Goal: Task Accomplishment & Management: Manage account settings

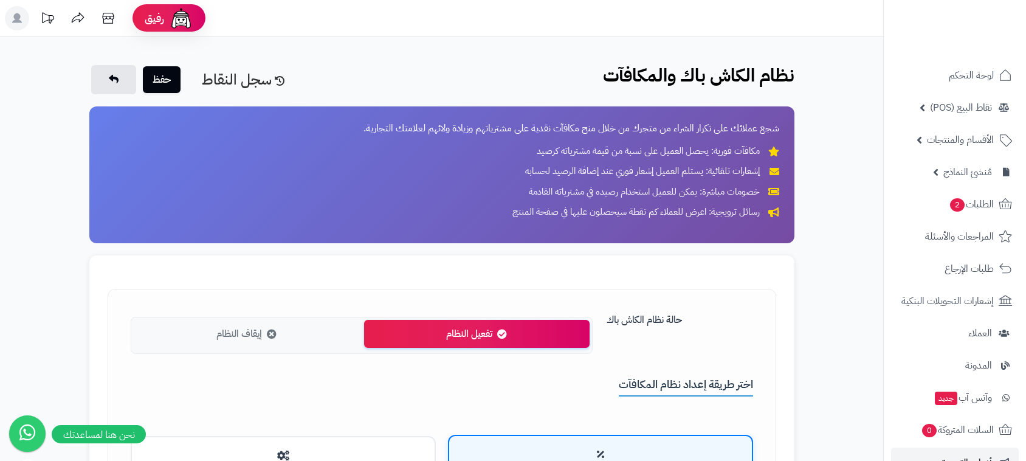
scroll to position [1407, 0]
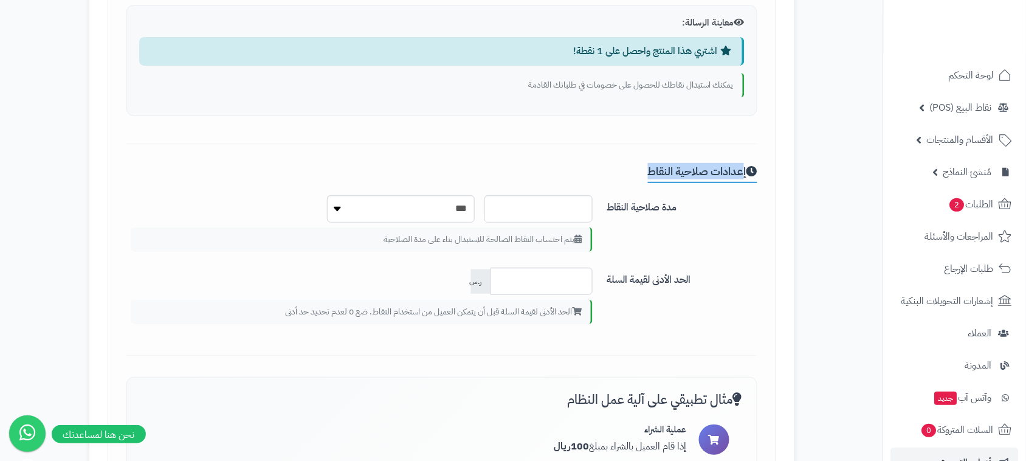
click at [263, 174] on div "إعدادات صلاحية النقاط مدة صلاحية النقاط * *** ******* *** ***** *** يتم احتساب …" at bounding box center [441, 260] width 631 height 191
drag, startPoint x: 479, startPoint y: 314, endPoint x: 268, endPoint y: 314, distance: 211.0
click at [164, 314] on div "الحد الأدنى لقيمة السلة قبل أن يتمكن العميل من استخدام النقاط. ضع 0 لعدم تحديد …" at bounding box center [362, 312] width 463 height 24
copy div "بل أن يتمكن العميل من استخدام النقاط. ضع 0 لعدم تحديد حد أدنى"
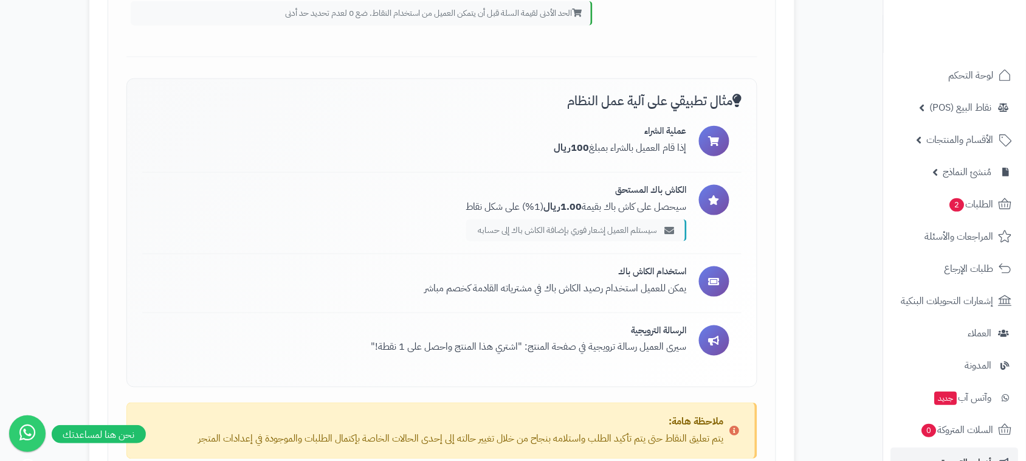
scroll to position [1711, 0]
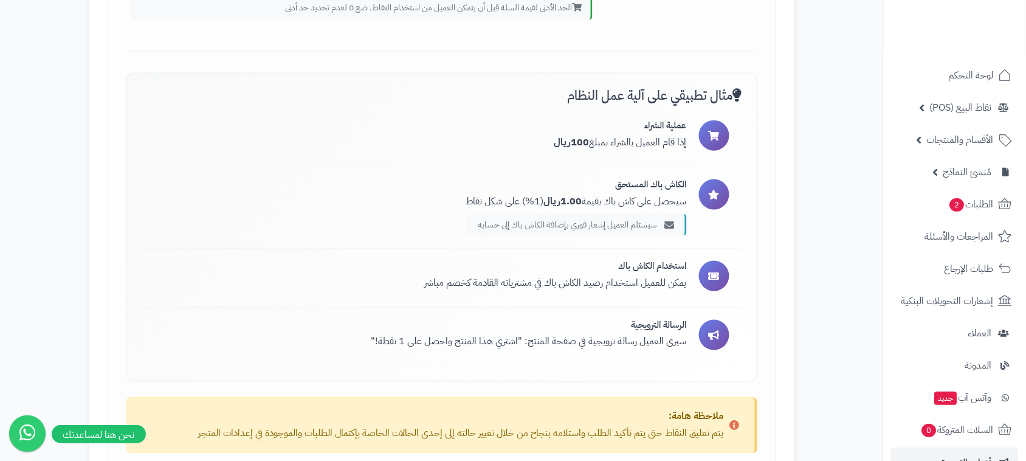
click at [722, 107] on div "مثال تطبيقي على آلية عمل النظام عملية الشراء إذا قام العميل بالشراء بمبلغ 100 ر…" at bounding box center [441, 227] width 631 height 309
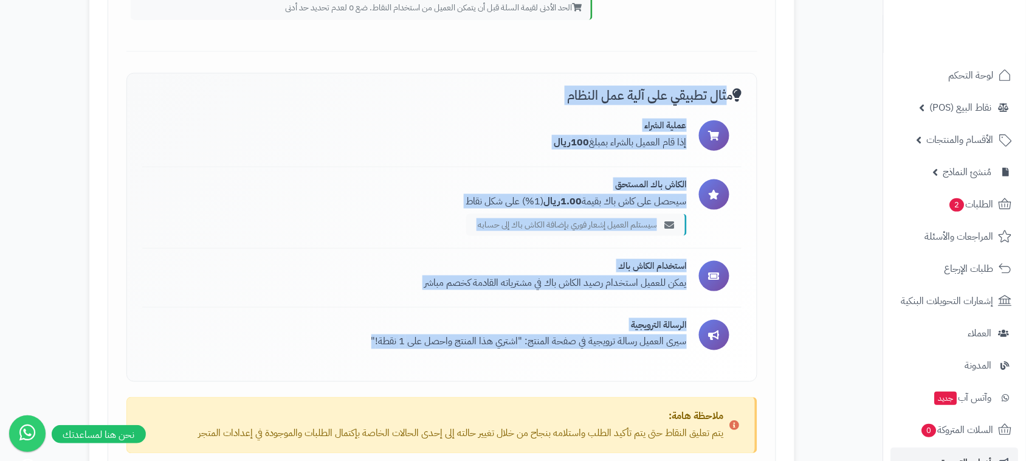
drag, startPoint x: 730, startPoint y: 95, endPoint x: 359, endPoint y: 359, distance: 454.7
click at [359, 359] on div "مثال تطبيقي على آلية عمل النظام عملية الشراء إذا قام العميل بالشراء بمبلغ 100 ر…" at bounding box center [441, 227] width 631 height 309
copy div "مثال تطبيقي على آلية عمل النظام عملية الشراء إذا قام العميل بالشراء بمبلغ 100 ر…"
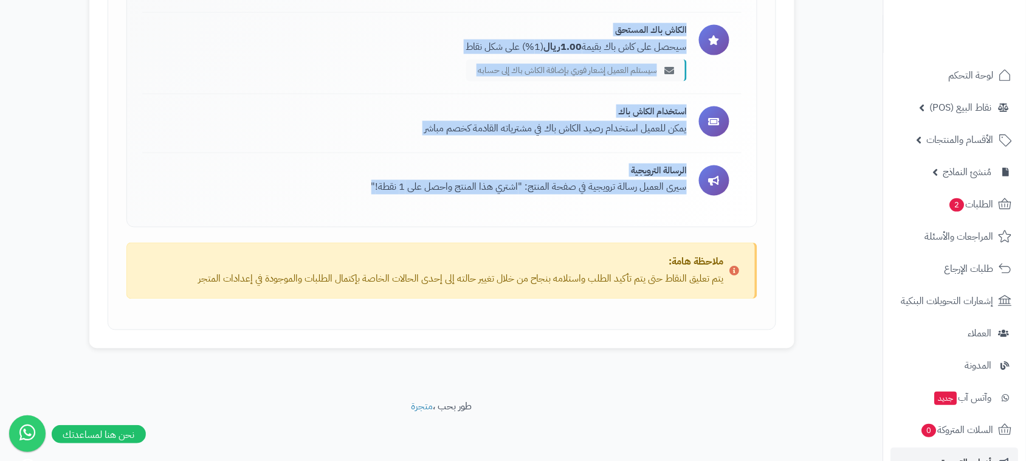
scroll to position [1792, 0]
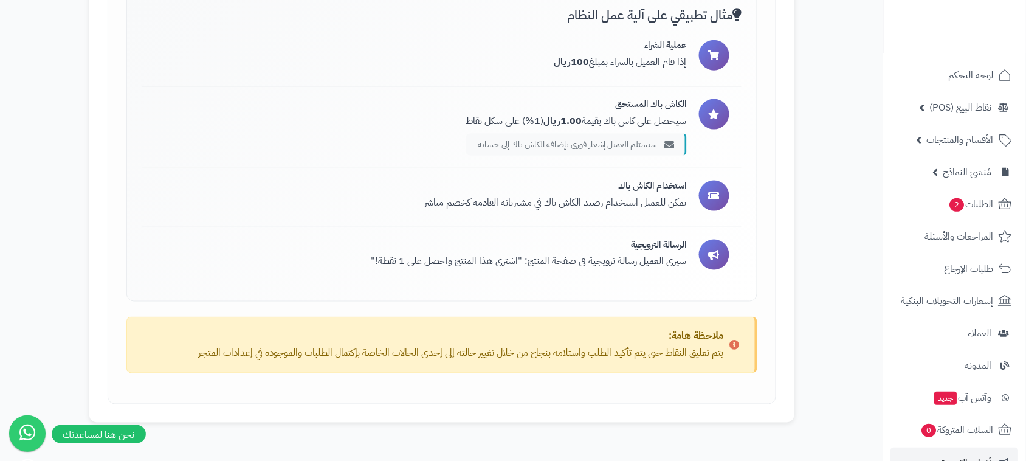
click at [716, 339] on strong "ملاحظة هامة:" at bounding box center [696, 336] width 55 height 15
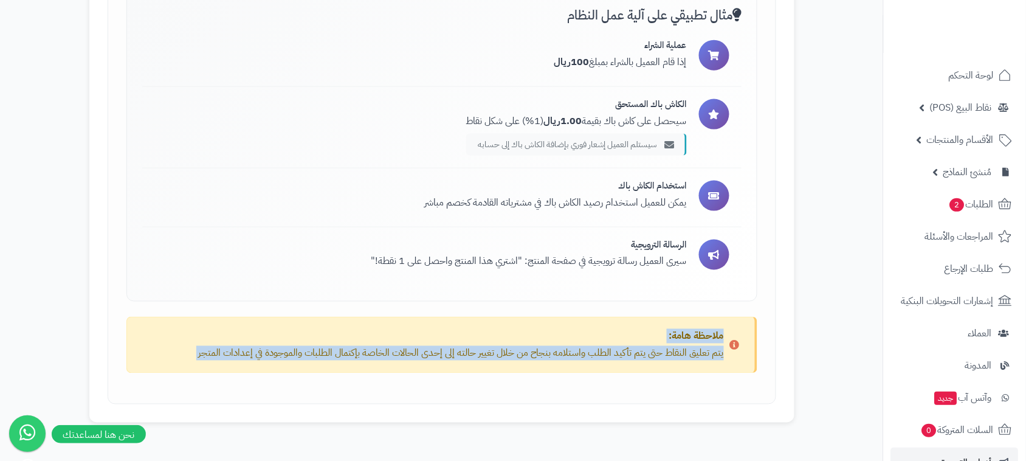
drag, startPoint x: 716, startPoint y: 339, endPoint x: 177, endPoint y: 362, distance: 539.8
click at [177, 361] on div "ملاحظة هامة: يتم تعليق النقاط حتى يتم تأكيد الطلب واستلامه بنجاح من خلال تغيير …" at bounding box center [441, 345] width 604 height 31
copy div "ملاحظة هامة: يتم تعليق النقاط حتى يتم تأكيد الطلب واستلامه بنجاح من خلال تغيير …"
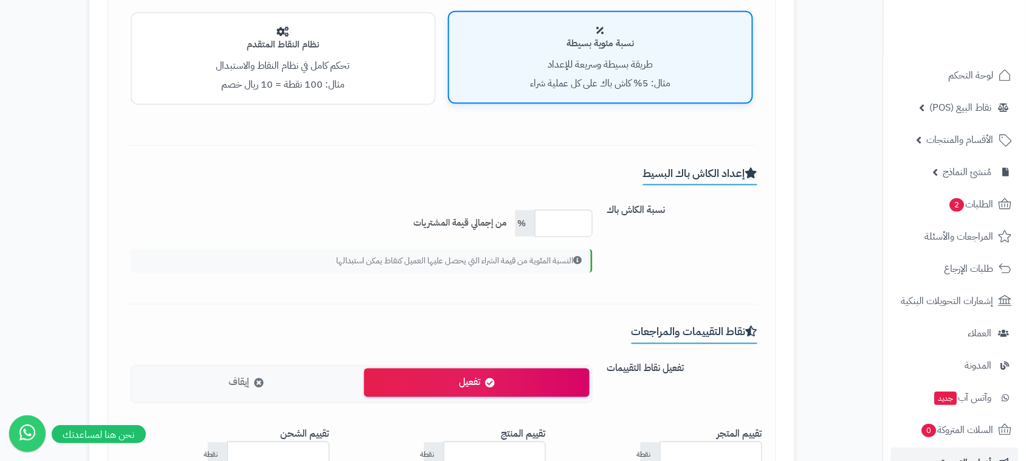
scroll to position [0, 0]
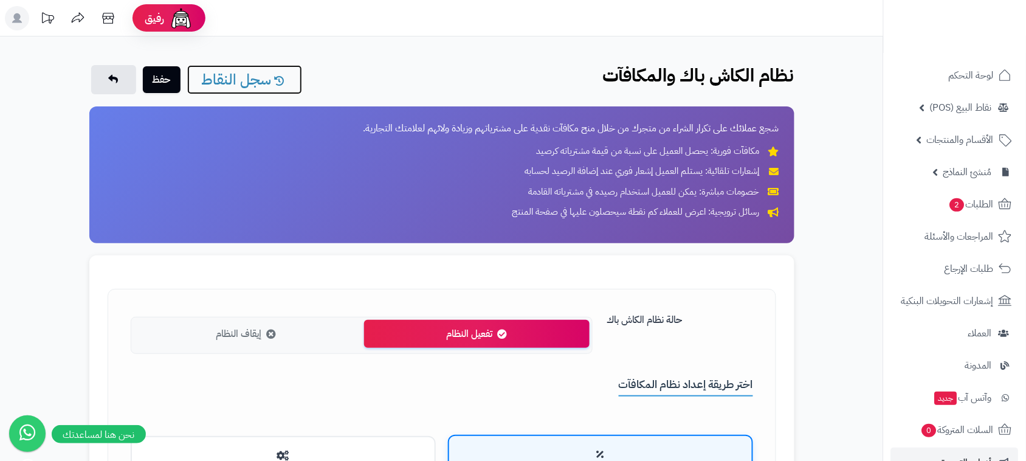
click at [260, 78] on link "سجل النقاط" at bounding box center [244, 79] width 115 height 29
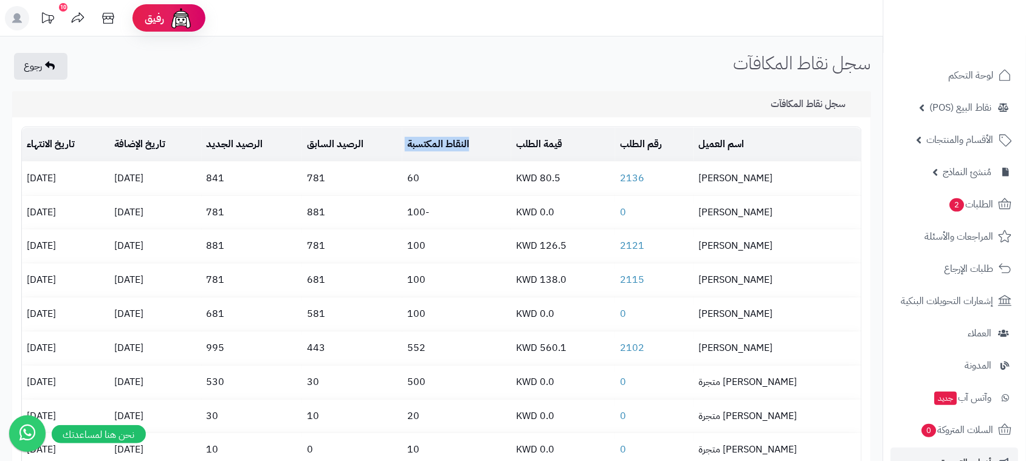
drag, startPoint x: 494, startPoint y: 142, endPoint x: 418, endPoint y: 142, distance: 76.6
click at [418, 142] on tr "اسم العميل رقم الطلب قيمة الطلب النقاط المكتسبة الرصيد السابق الرصيد الجديد تار…" at bounding box center [442, 144] width 840 height 33
copy td "النقاط المكتسبة"
click at [268, 76] on div "رجوع سجل نقاط المكافآت" at bounding box center [441, 67] width 883 height 29
click at [49, 67] on icon at bounding box center [50, 66] width 10 height 10
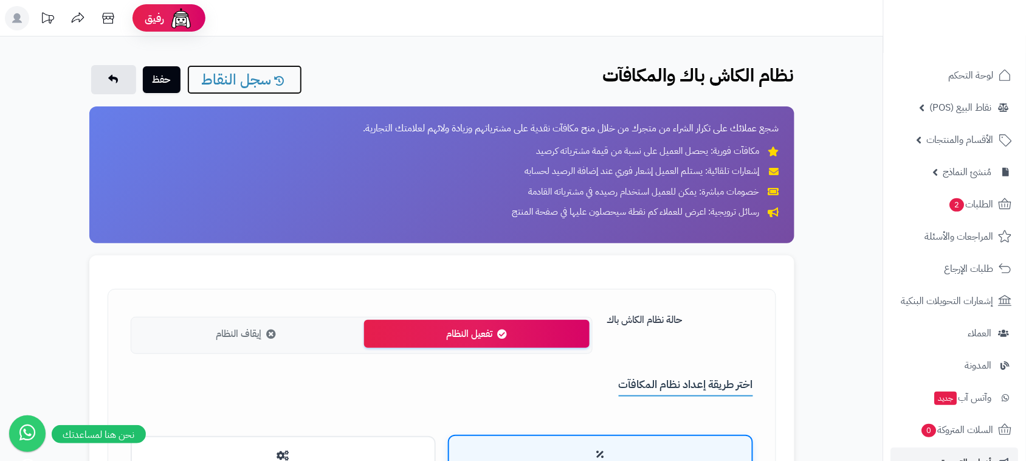
click at [234, 77] on link "سجل النقاط" at bounding box center [244, 79] width 115 height 29
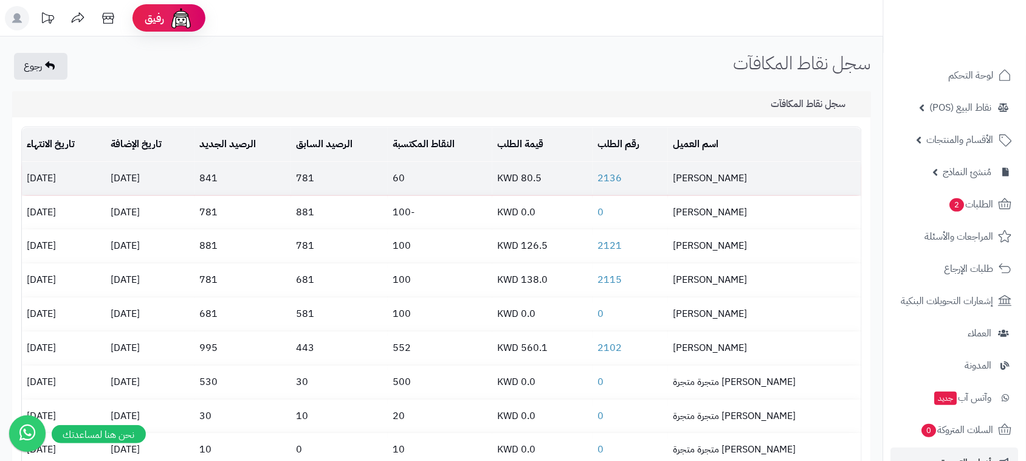
click at [492, 180] on td "60" at bounding box center [440, 178] width 105 height 33
click at [488, 181] on td "60" at bounding box center [440, 178] width 105 height 33
click at [622, 177] on link "2136" at bounding box center [610, 178] width 24 height 15
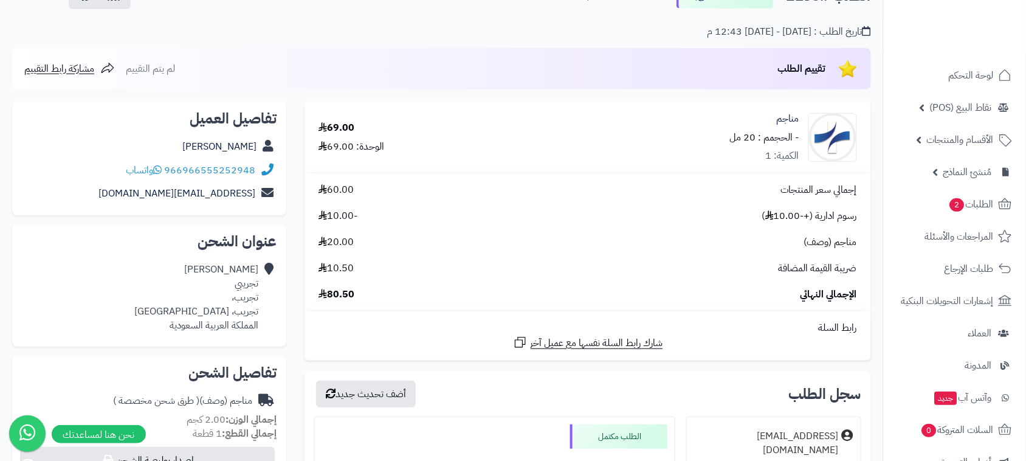
scroll to position [76, 0]
